Goal: Information Seeking & Learning: Learn about a topic

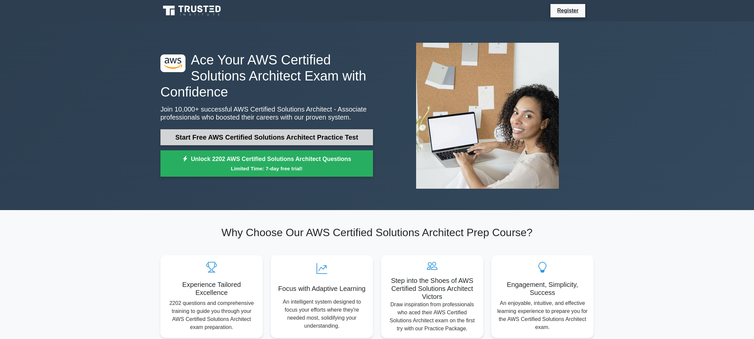
click at [238, 134] on link "Start Free AWS Certified Solutions Architect Practice Test" at bounding box center [266, 137] width 213 height 16
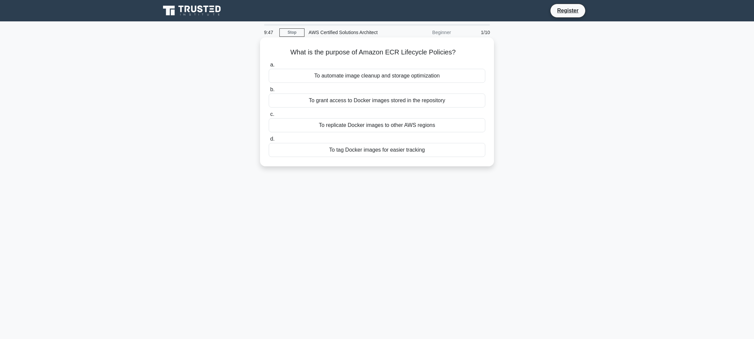
click at [344, 80] on div "To automate image cleanup and storage optimization" at bounding box center [377, 76] width 217 height 14
click at [269, 67] on input "a. To automate image cleanup and storage optimization" at bounding box center [269, 65] width 0 height 4
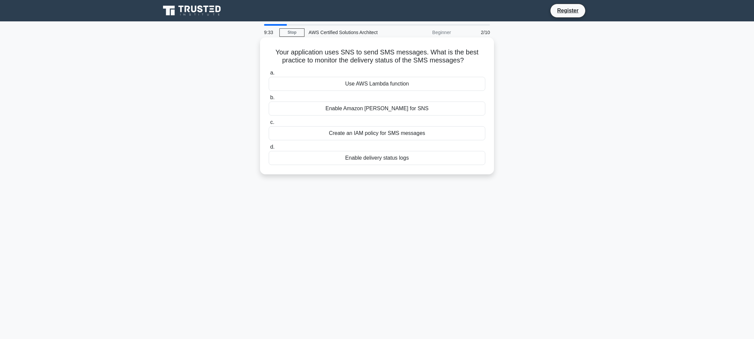
click at [369, 109] on div "Enable Amazon [PERSON_NAME] for SNS" at bounding box center [377, 109] width 217 height 14
click at [269, 100] on input "b. Enable Amazon [PERSON_NAME] for SNS" at bounding box center [269, 98] width 0 height 4
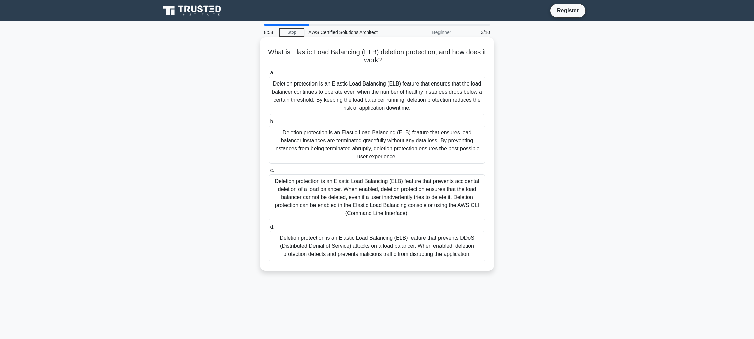
click at [350, 182] on div "Deletion protection is an Elastic Load Balancing (ELB) feature that prevents ac…" at bounding box center [377, 198] width 217 height 46
click at [269, 173] on input "c. Deletion protection is an Elastic Load Balancing (ELB) feature that prevents…" at bounding box center [269, 171] width 0 height 4
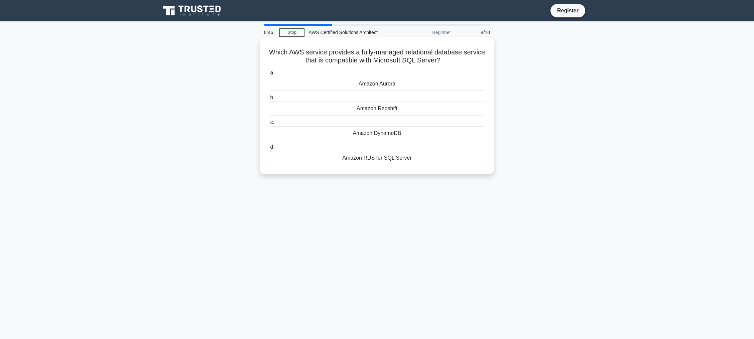
click at [400, 160] on div "Amazon RDS for SQL Server" at bounding box center [377, 158] width 217 height 14
click at [269, 149] on input "d. Amazon RDS for SQL Server" at bounding box center [269, 147] width 0 height 4
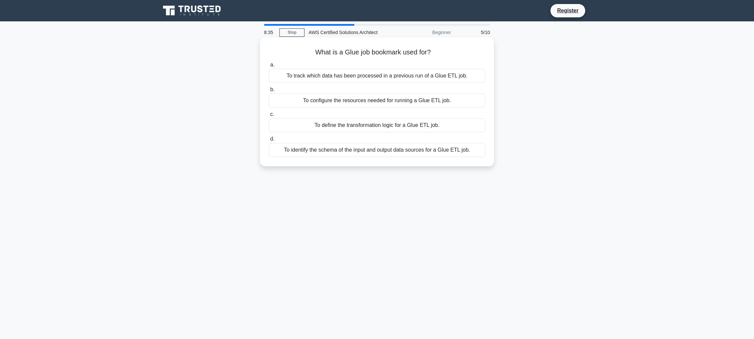
click at [366, 78] on div "To track which data has been processed in a previous run of a Glue ETL job." at bounding box center [377, 76] width 217 height 14
click at [269, 67] on input "a. To track which data has been processed in a previous run of a Glue ETL job." at bounding box center [269, 65] width 0 height 4
click at [402, 125] on div "To test and troubleshoot IAM policies." at bounding box center [377, 125] width 217 height 14
click at [269, 117] on input "c. To test and troubleshoot IAM policies." at bounding box center [269, 114] width 0 height 4
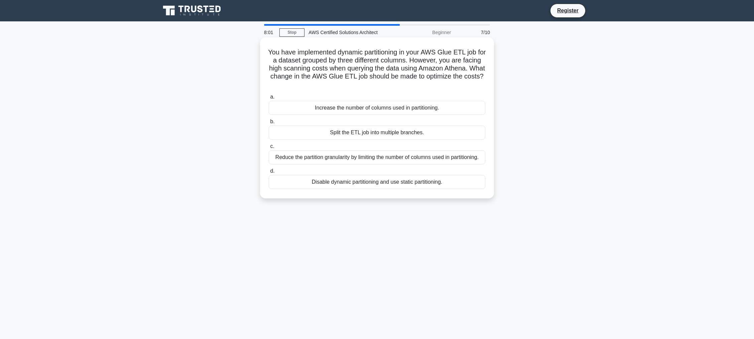
click at [372, 182] on div "Disable dynamic partitioning and use static partitioning." at bounding box center [377, 182] width 217 height 14
click at [269, 174] on input "d. Disable dynamic partitioning and use static partitioning." at bounding box center [269, 171] width 0 height 4
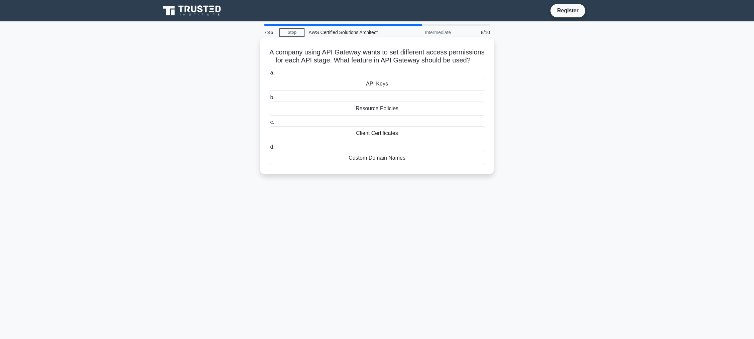
click at [384, 84] on div "API Keys" at bounding box center [377, 84] width 217 height 14
click at [269, 75] on input "a. API Keys" at bounding box center [269, 73] width 0 height 4
click at [384, 87] on div "10" at bounding box center [377, 84] width 217 height 14
click at [269, 75] on input "a. 10" at bounding box center [269, 73] width 0 height 4
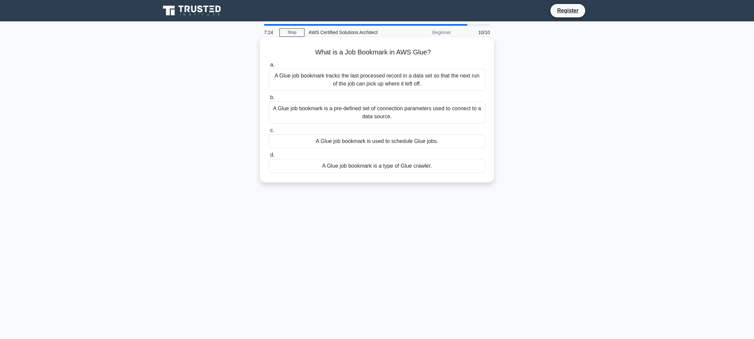
click at [400, 76] on div "A Glue job bookmark tracks the last processed record in a data set so that the …" at bounding box center [377, 80] width 217 height 22
click at [269, 67] on input "a. A Glue job bookmark tracks the last processed record in a data set so that t…" at bounding box center [269, 65] width 0 height 4
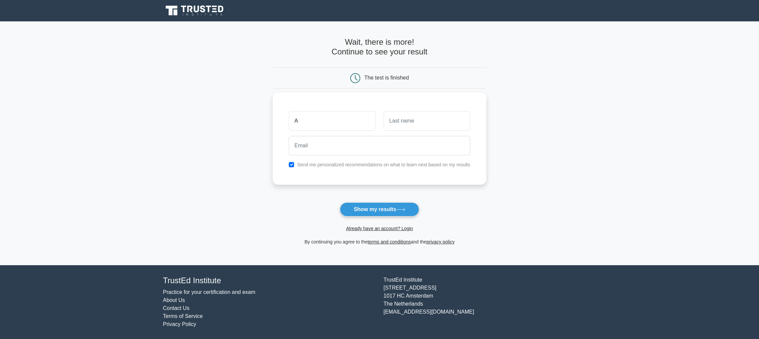
type input "A"
click at [409, 125] on input "text" at bounding box center [427, 120] width 87 height 19
type input "B"
click at [379, 146] on input "email" at bounding box center [380, 145] width 182 height 19
paste input "peway28564@amcret.com"
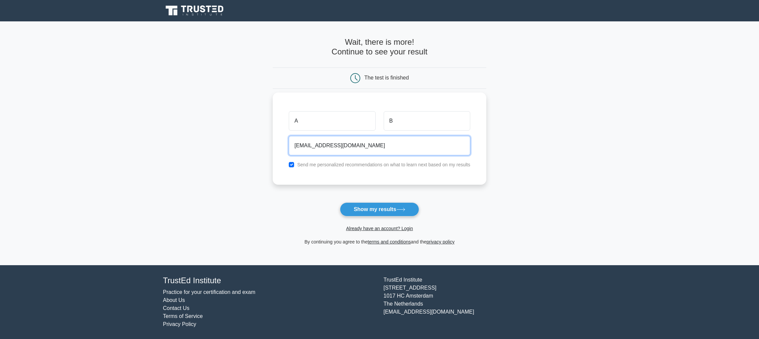
type input "peway28564@amcret.com"
click at [291, 164] on input "checkbox" at bounding box center [291, 164] width 5 height 5
checkbox input "false"
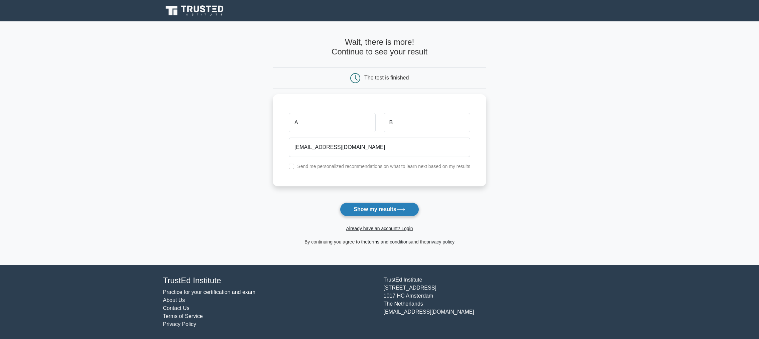
click at [364, 212] on button "Show my results" at bounding box center [379, 210] width 79 height 14
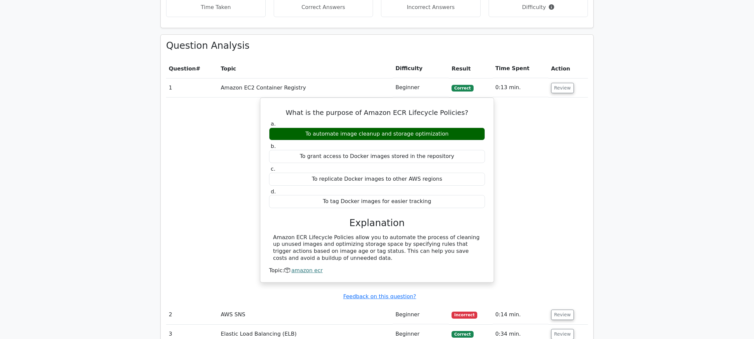
scroll to position [568, 0]
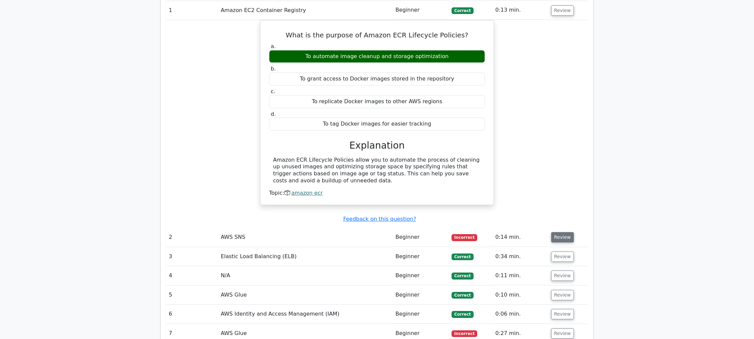
click at [562, 232] on button "Review" at bounding box center [562, 237] width 23 height 10
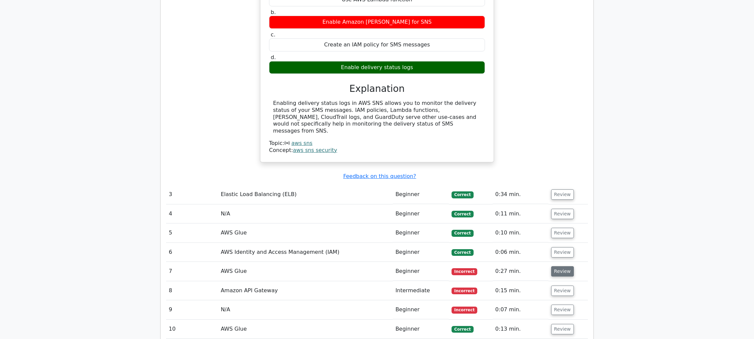
scroll to position [869, 0]
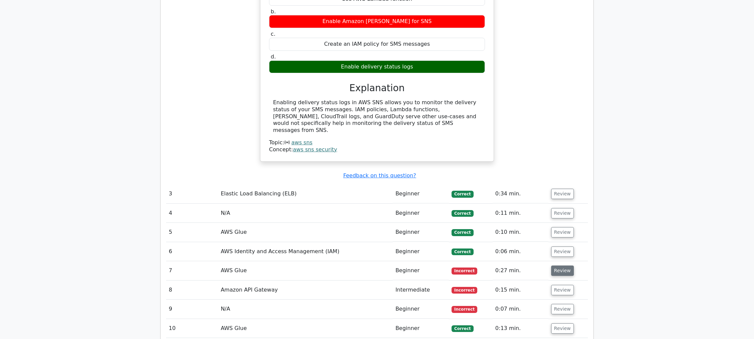
click at [567, 266] on button "Review" at bounding box center [562, 271] width 23 height 10
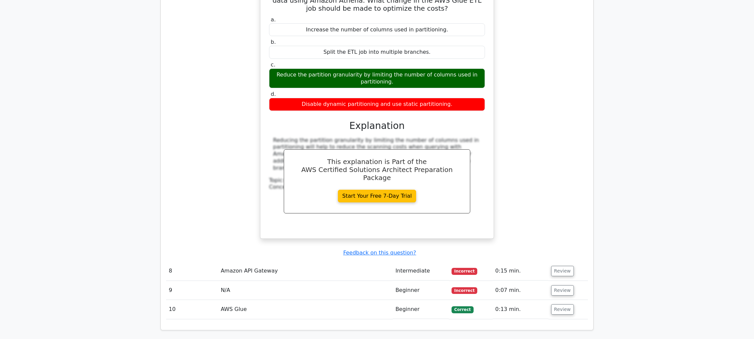
scroll to position [1237, 0]
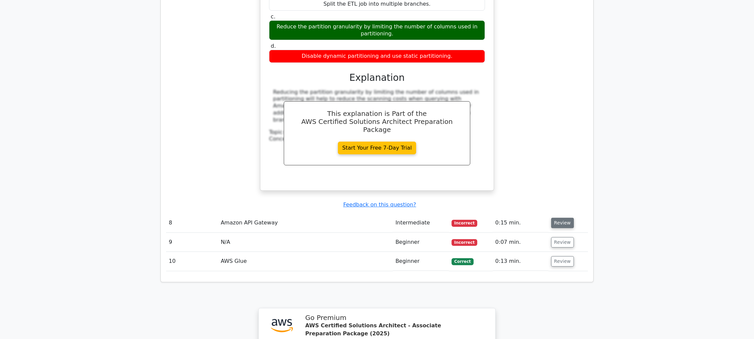
click at [556, 218] on button "Review" at bounding box center [562, 223] width 23 height 10
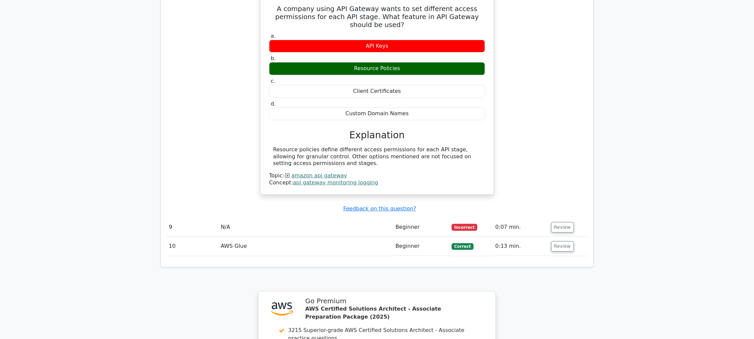
scroll to position [1538, 0]
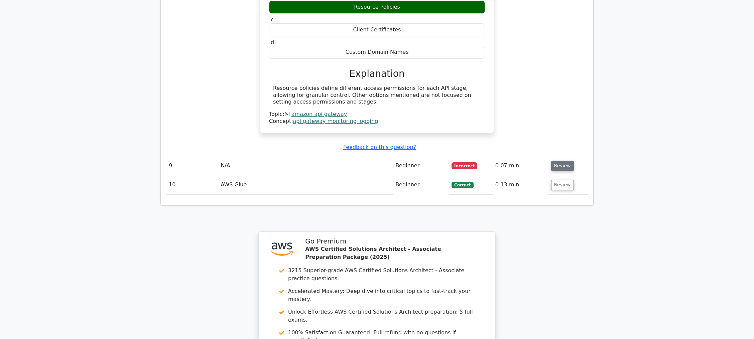
click at [563, 161] on button "Review" at bounding box center [562, 166] width 23 height 10
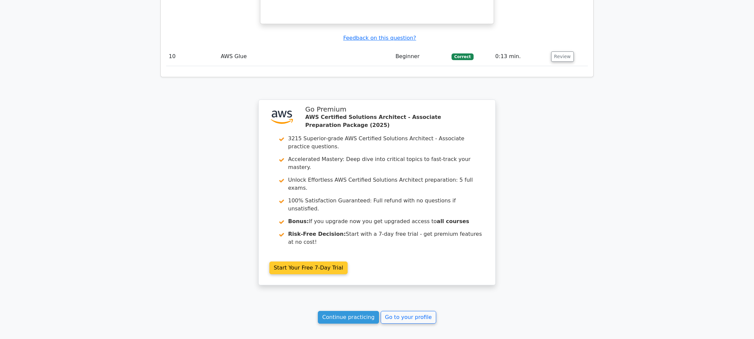
scroll to position [1944, 0]
